Goal: Task Accomplishment & Management: Complete application form

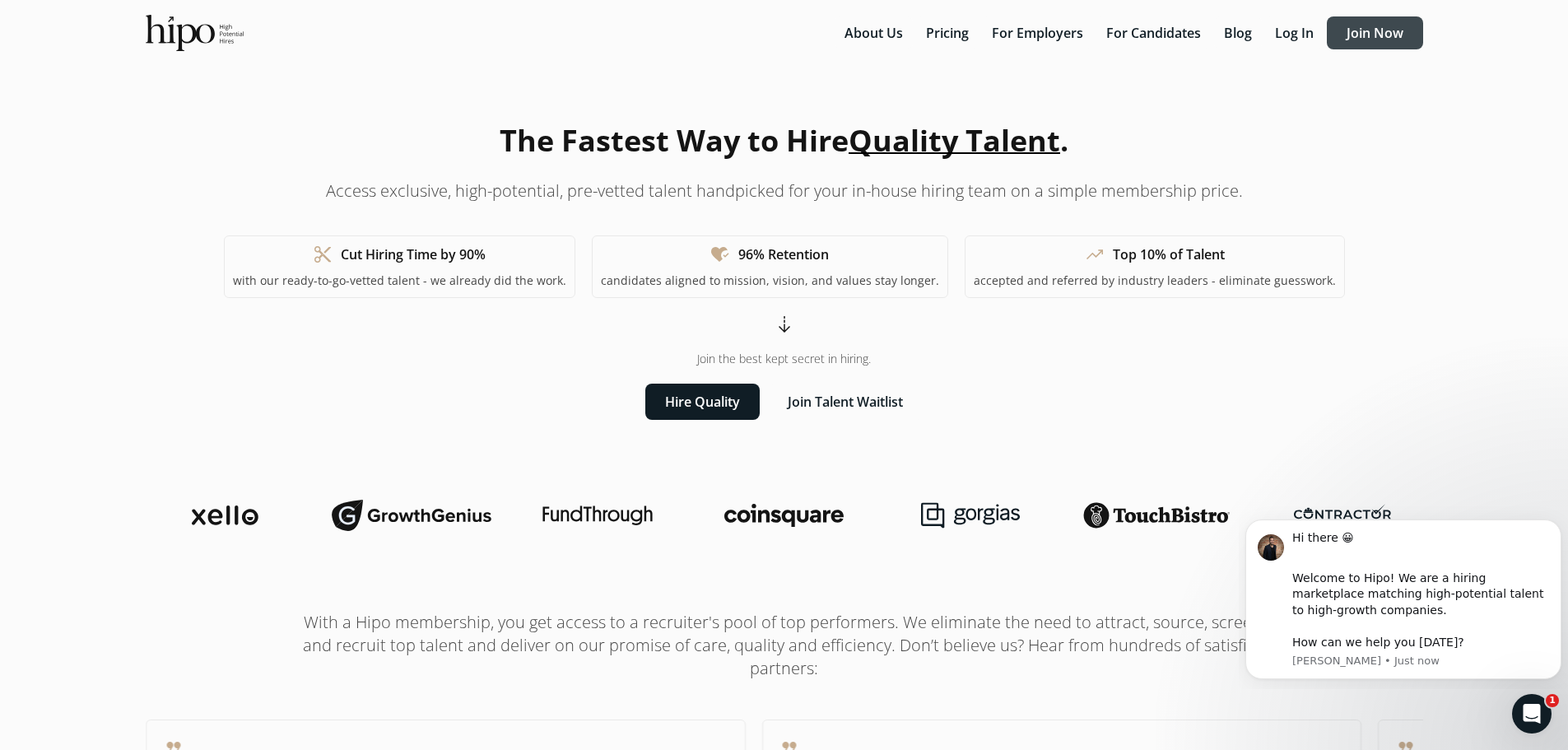
click at [1342, 31] on button "Join Now" at bounding box center [1375, 33] width 96 height 33
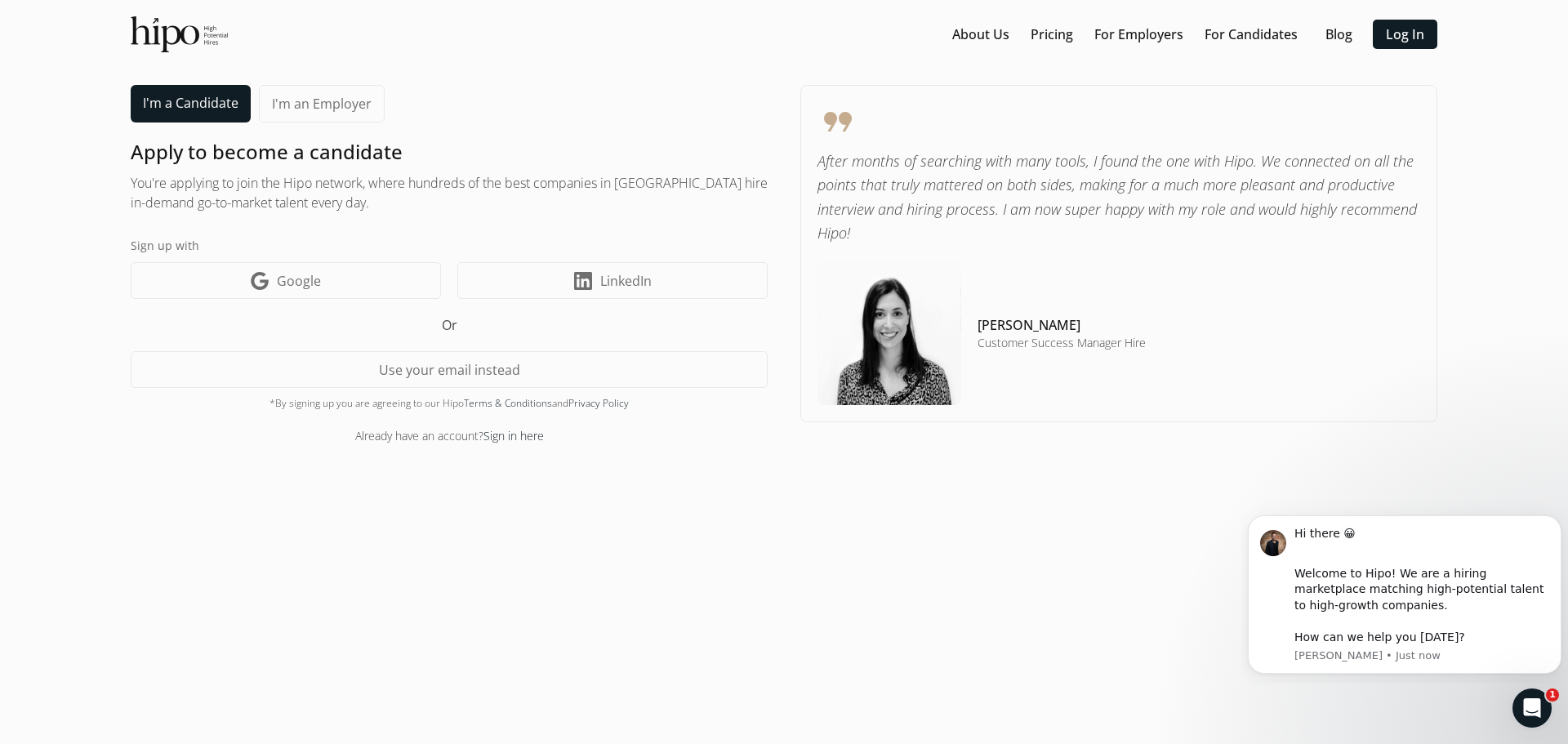
click at [322, 94] on link "I'm an Employer" at bounding box center [322, 104] width 126 height 37
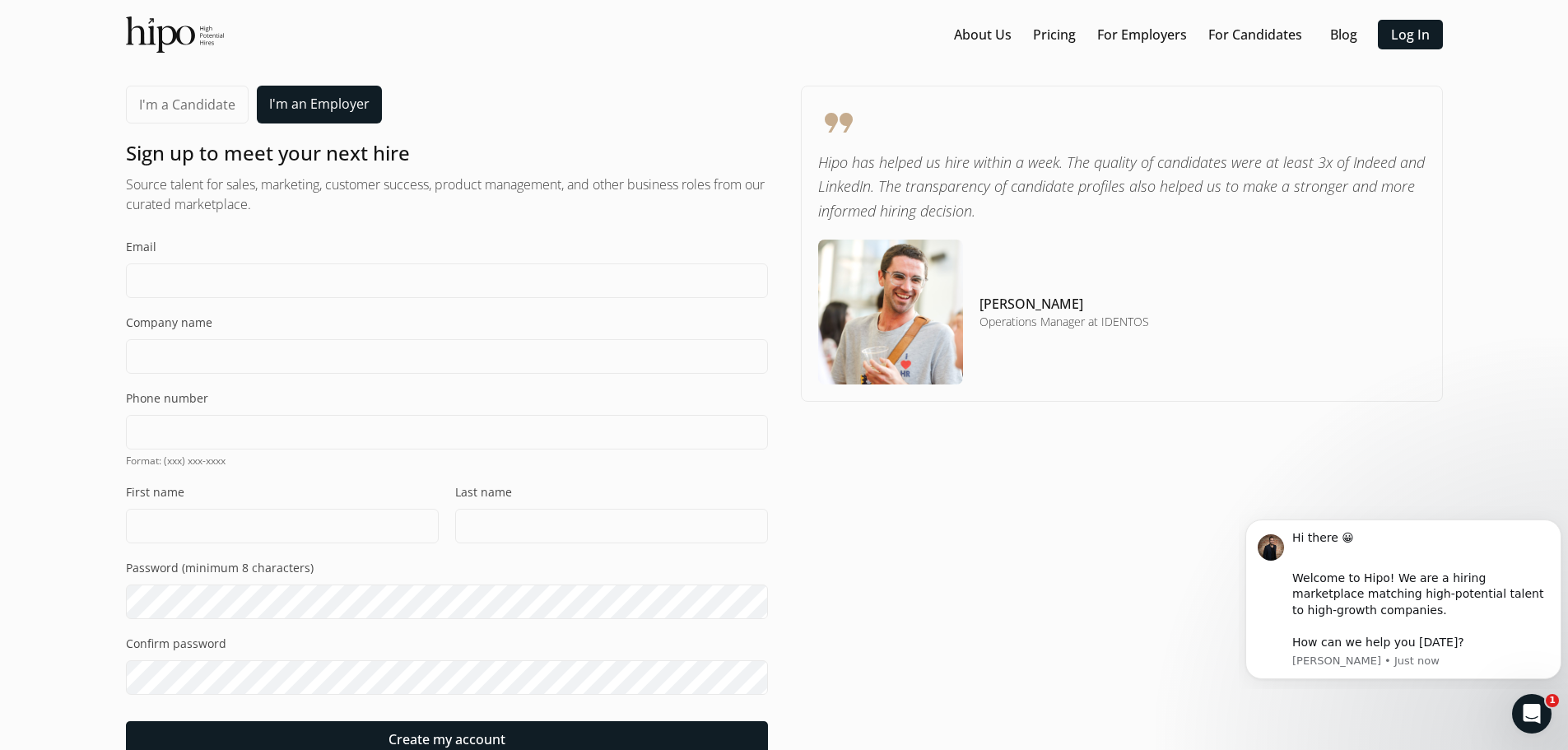
click at [190, 105] on link "I'm a Candidate" at bounding box center [187, 104] width 122 height 38
